Goal: Task Accomplishment & Management: Complete application form

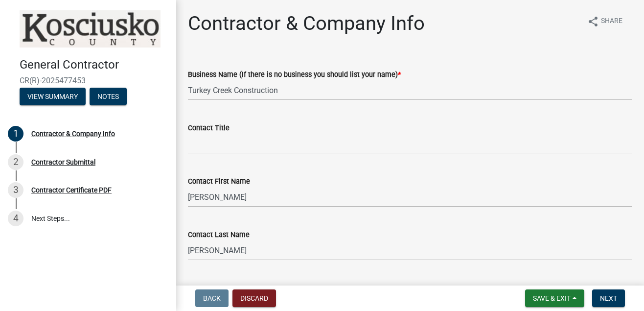
select select "IN"
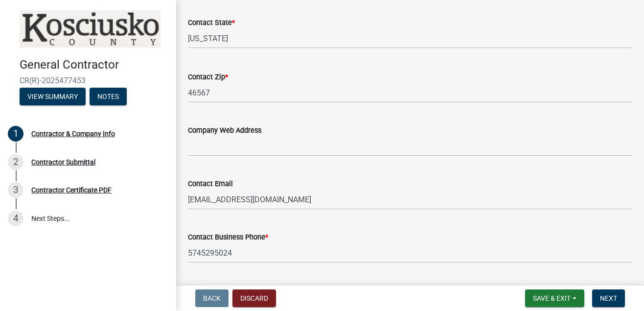
scroll to position [441, 0]
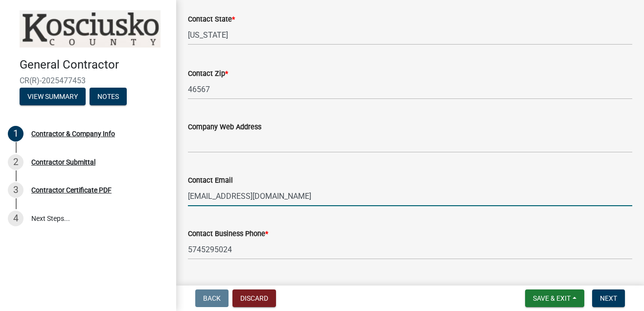
click at [283, 198] on input "[EMAIL_ADDRESS][DOMAIN_NAME]" at bounding box center [410, 196] width 445 height 20
click at [148, 268] on div "General Contractor CR(R)-2025477453 View Summary Notes 1 Contractor & Company I…" at bounding box center [88, 155] width 176 height 311
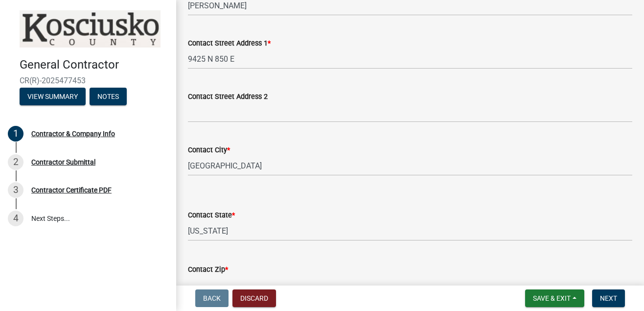
scroll to position [490, 0]
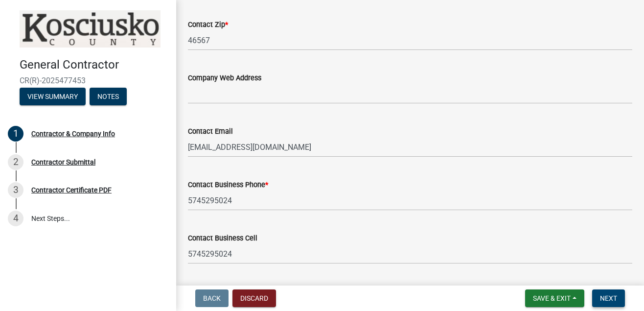
click at [614, 303] on button "Next" at bounding box center [609, 298] width 33 height 18
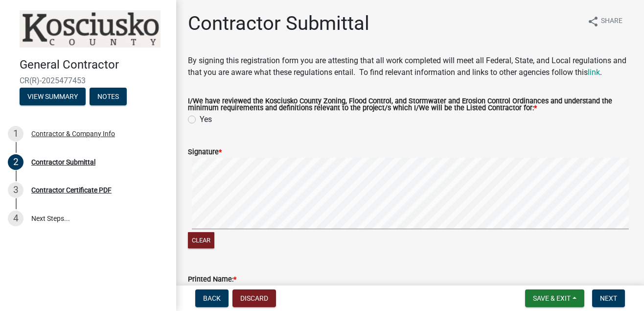
click at [196, 122] on div "Yes" at bounding box center [410, 120] width 445 height 12
click at [200, 119] on label "Yes" at bounding box center [206, 120] width 12 height 12
click at [200, 119] on input "Yes" at bounding box center [203, 117] width 6 height 6
radio input "true"
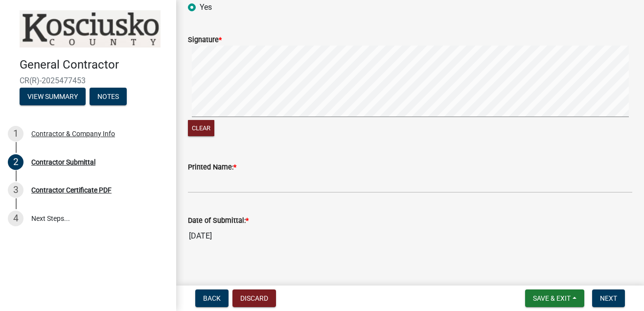
scroll to position [123, 0]
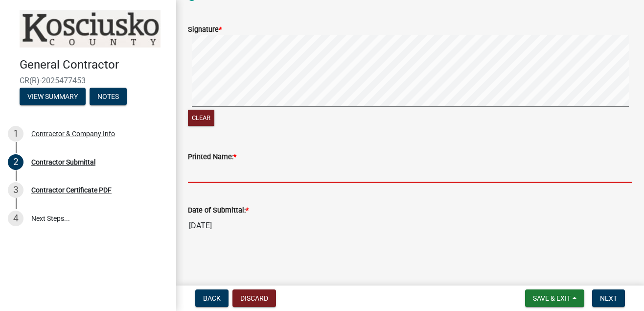
click at [257, 178] on input "Printed Name: *" at bounding box center [410, 173] width 445 height 20
type input "[PERSON_NAME]"
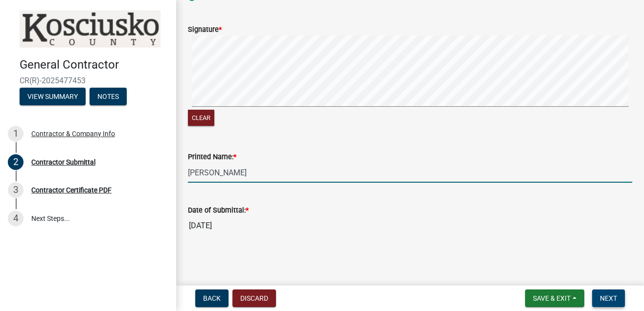
click at [599, 297] on button "Next" at bounding box center [609, 298] width 33 height 18
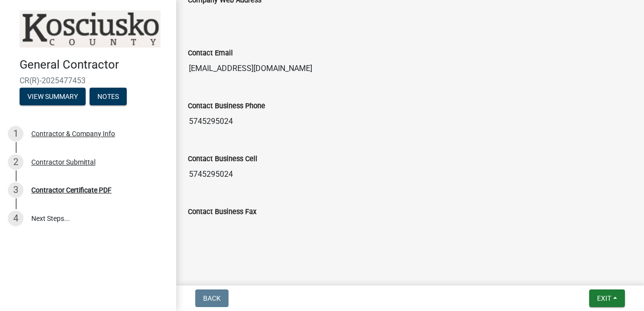
scroll to position [626, 0]
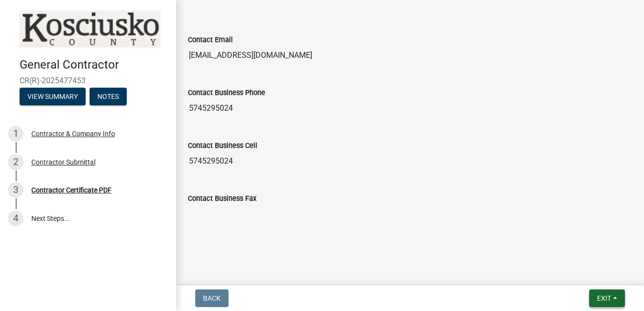
click at [607, 294] on span "Exit" at bounding box center [604, 298] width 14 height 8
click at [591, 275] on button "Save & Exit" at bounding box center [586, 273] width 78 height 24
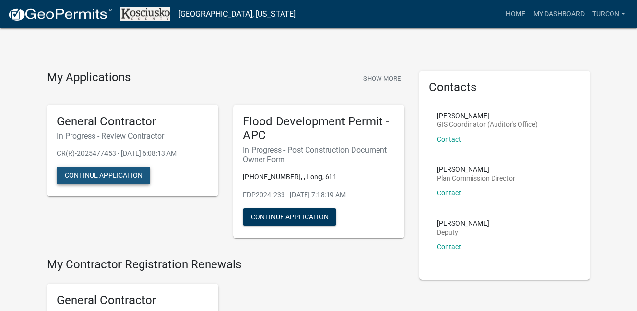
click at [111, 175] on button "Continue Application" at bounding box center [104, 175] width 94 height 18
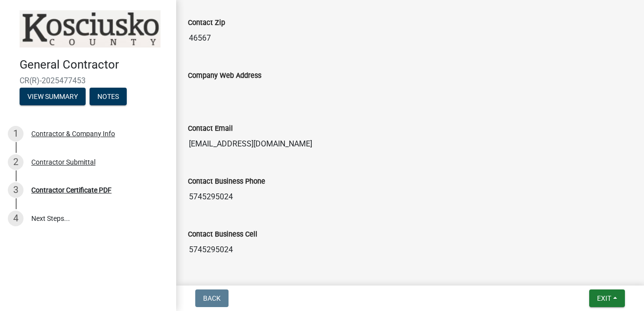
scroll to position [626, 0]
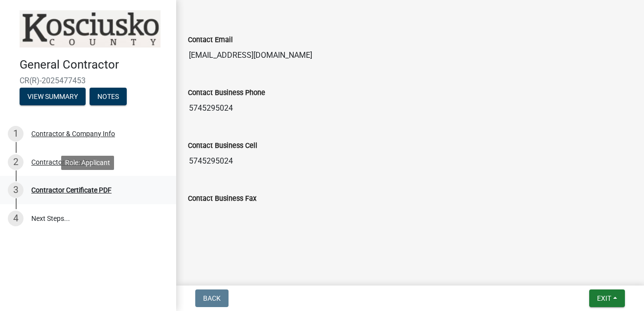
click at [67, 187] on div "Contractor Certificate PDF" at bounding box center [71, 190] width 80 height 7
click at [55, 224] on link "4 Next Steps..." at bounding box center [88, 218] width 176 height 28
click at [605, 297] on span "Exit" at bounding box center [604, 298] width 14 height 8
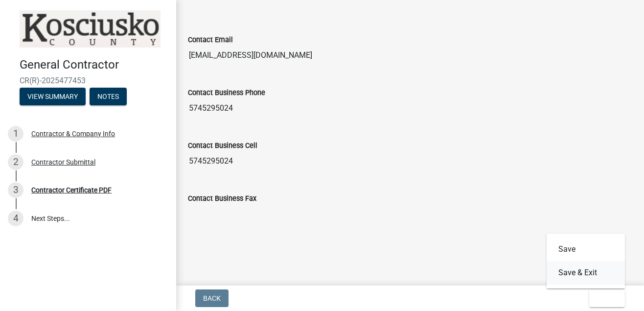
click at [581, 269] on button "Save & Exit" at bounding box center [586, 273] width 78 height 24
